Goal: Information Seeking & Learning: Learn about a topic

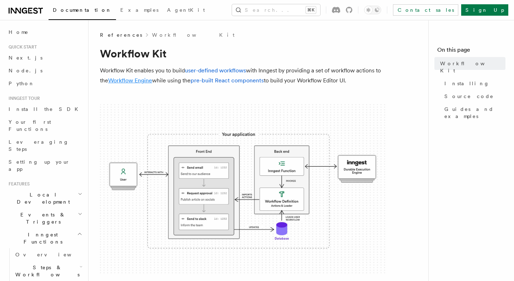
click at [128, 82] on link "Workflow Engine" at bounding box center [130, 80] width 44 height 7
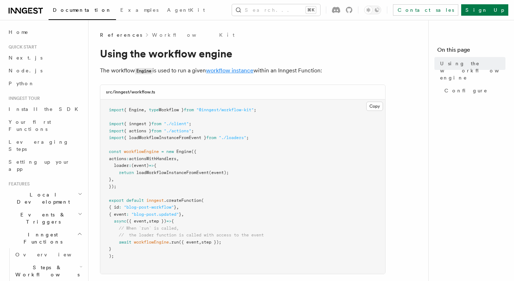
click at [231, 69] on link "workflow instance" at bounding box center [229, 70] width 47 height 7
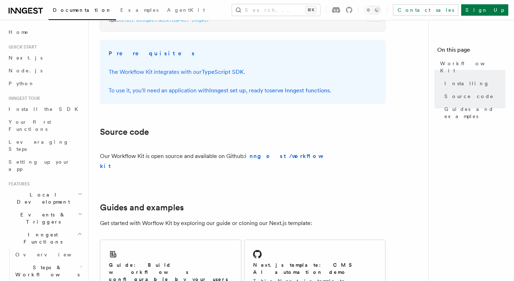
scroll to position [416, 0]
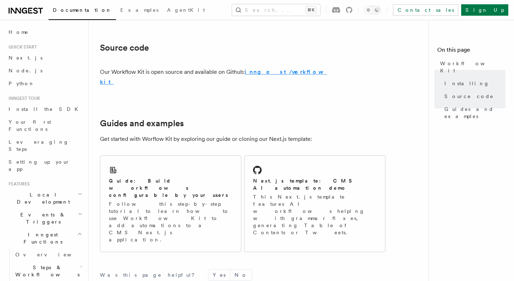
click at [276, 71] on strong "inngest/workflow-kit" at bounding box center [213, 76] width 227 height 17
